Goal: Task Accomplishment & Management: Use online tool/utility

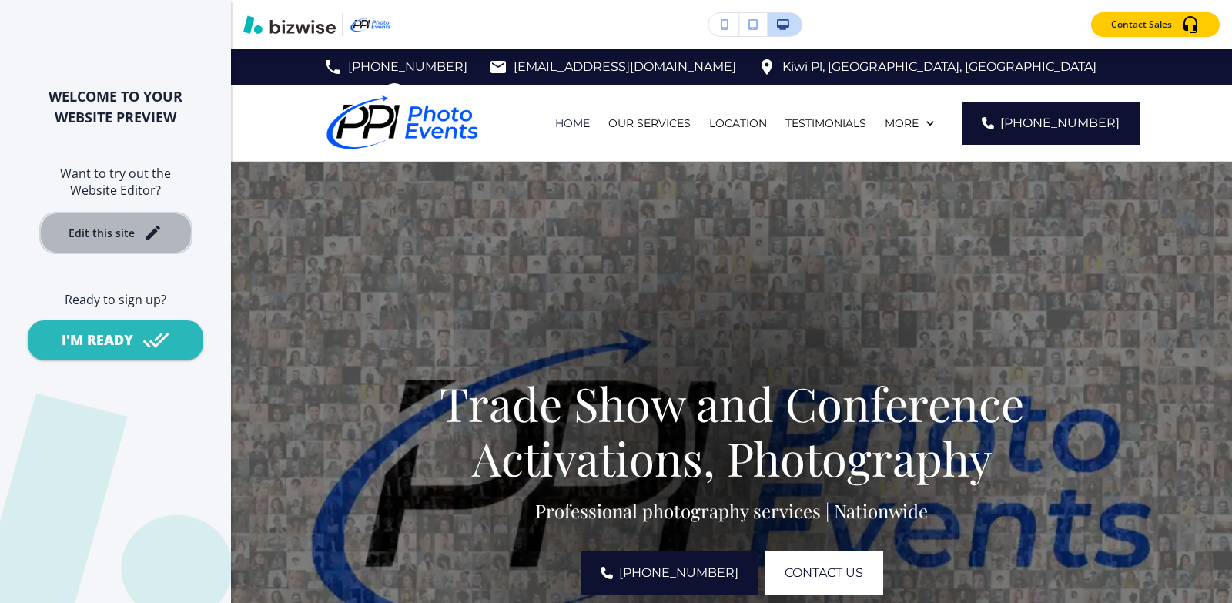
click at [80, 231] on div "Edit this site" at bounding box center [102, 233] width 66 height 12
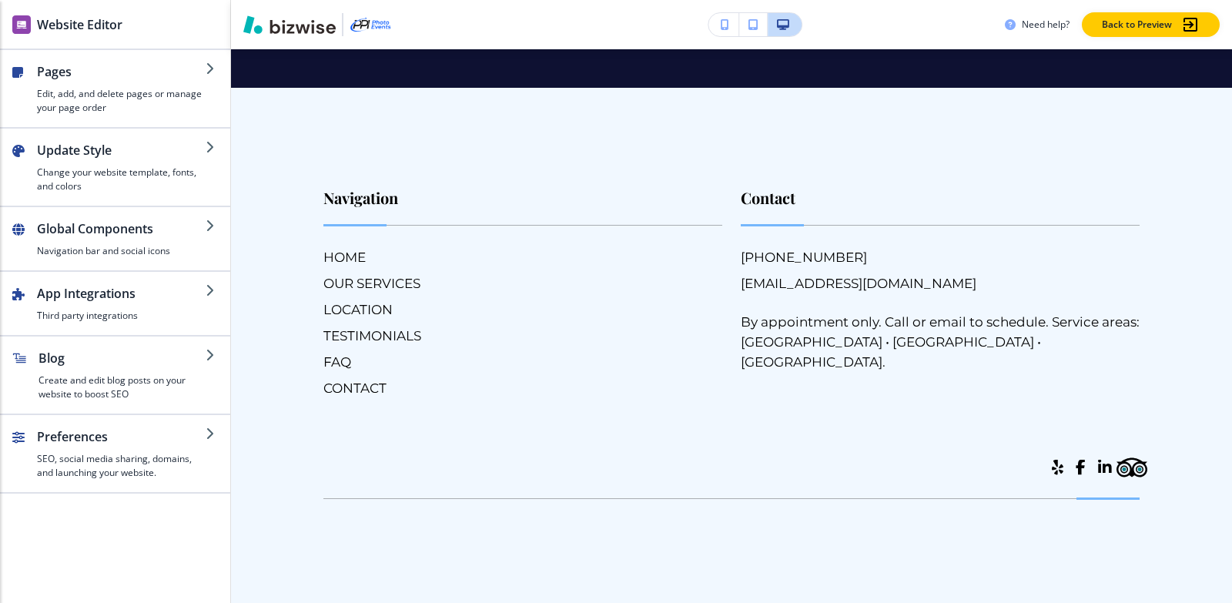
scroll to position [12049, 0]
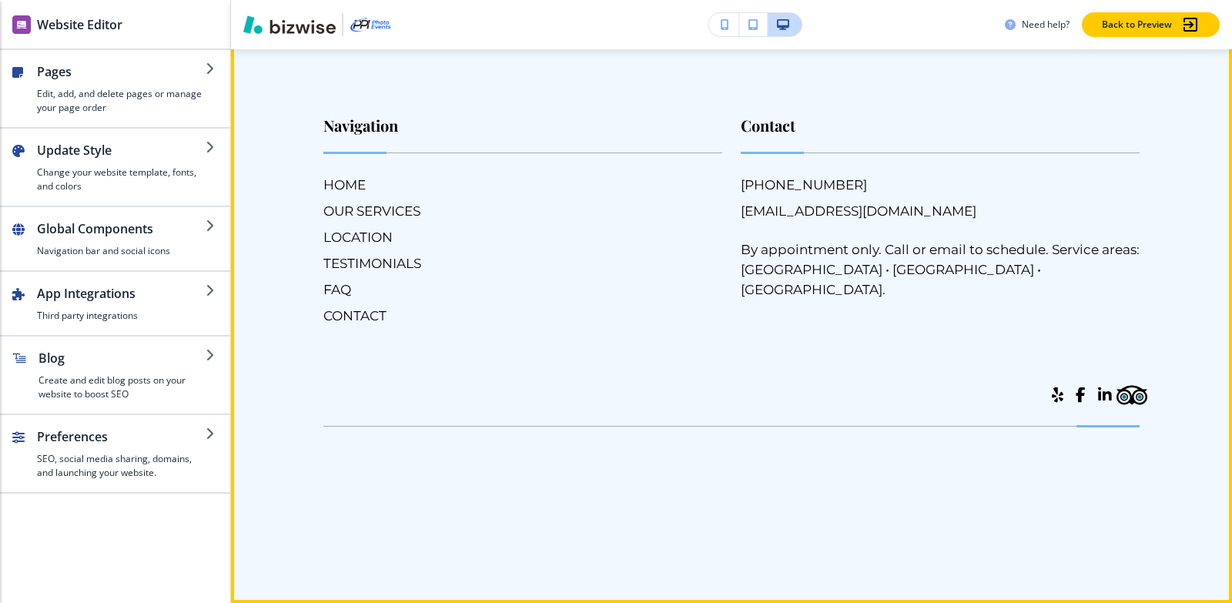
click at [278, 48] on button "Edit Footer" at bounding box center [280, 36] width 80 height 23
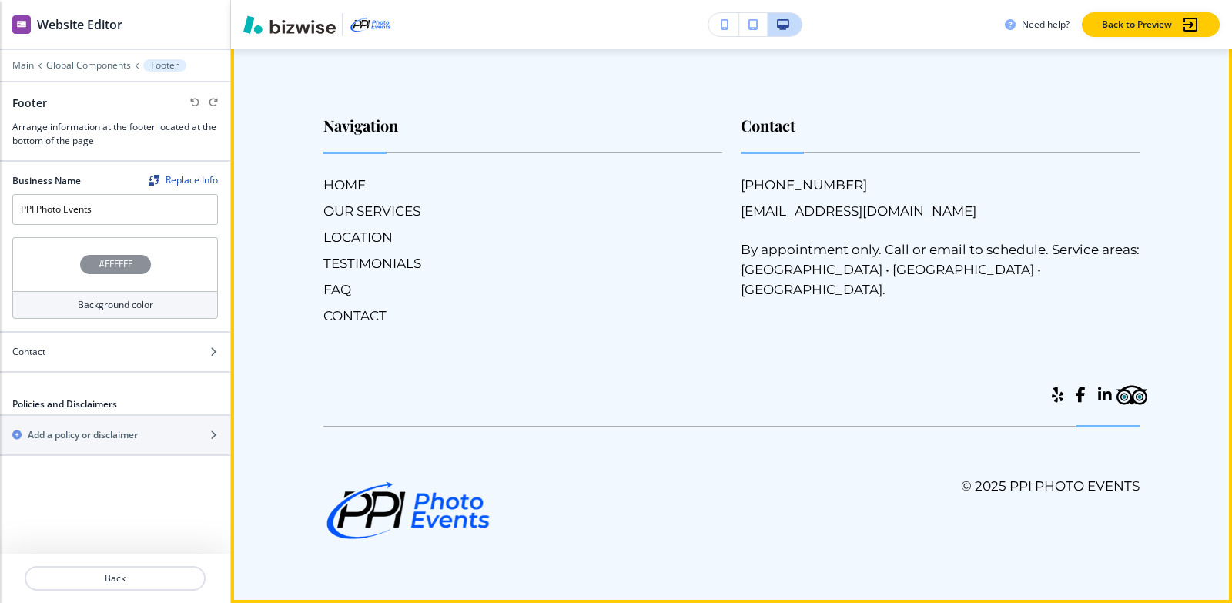
scroll to position [12127, 0]
click at [276, 48] on button "Edit Footer" at bounding box center [280, 36] width 80 height 23
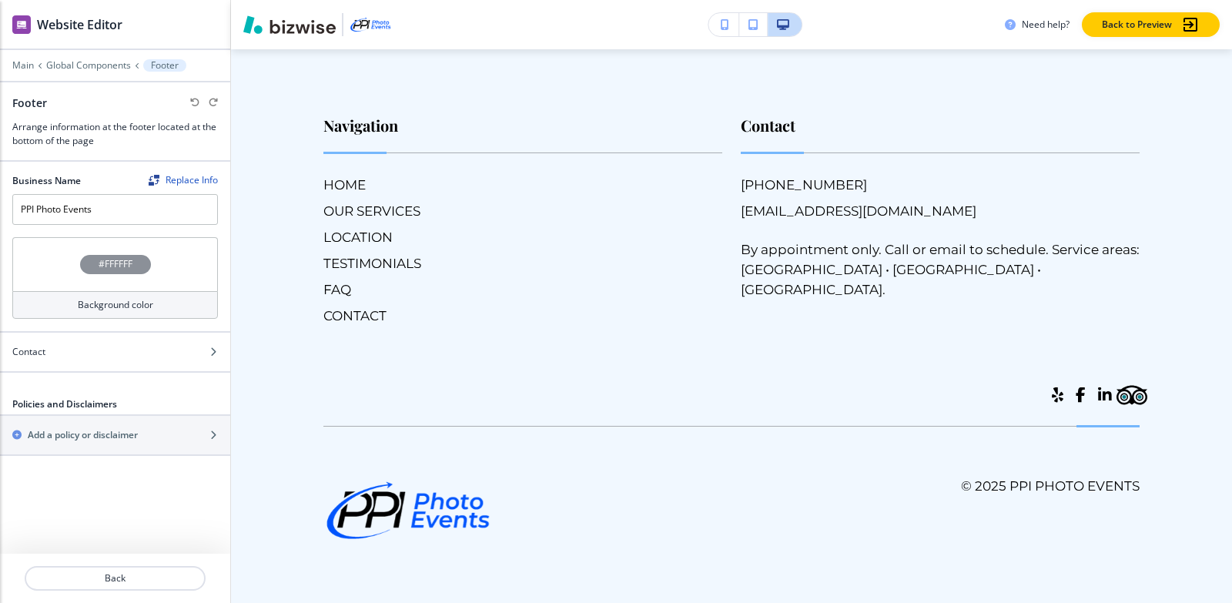
scroll to position [12204, 0]
